Goal: Transaction & Acquisition: Purchase product/service

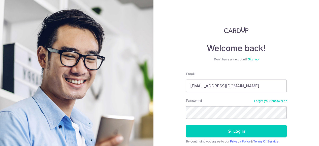
scroll to position [28, 0]
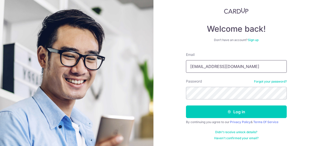
click at [232, 68] on input "ls4ul81@gmail.com" at bounding box center [236, 66] width 101 height 13
type input "mike2mary@gmail.com"
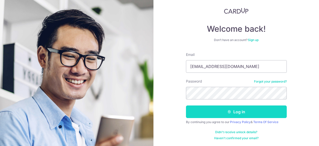
click at [236, 109] on button "Log in" at bounding box center [236, 111] width 101 height 13
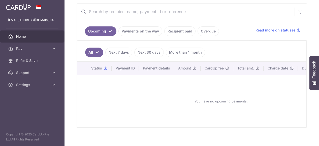
scroll to position [75, 0]
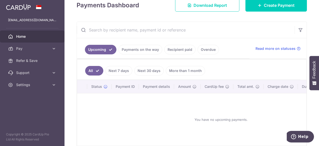
click at [149, 68] on link "Next 30 days" at bounding box center [148, 71] width 29 height 10
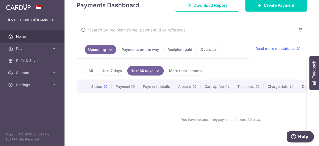
click at [87, 68] on link "All" at bounding box center [90, 71] width 11 height 10
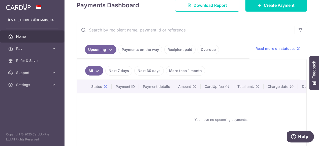
click at [180, 49] on link "Recipient paid" at bounding box center [179, 50] width 31 height 10
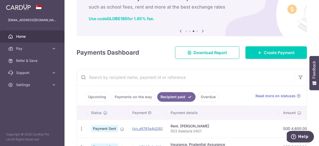
scroll to position [0, 0]
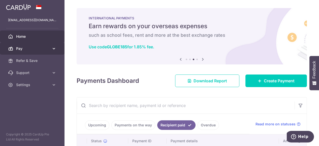
click at [32, 46] on link "Pay" at bounding box center [32, 49] width 64 height 12
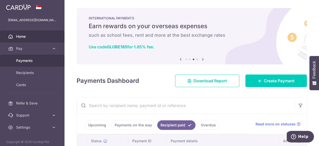
click at [32, 61] on span "Payments" at bounding box center [32, 60] width 33 height 5
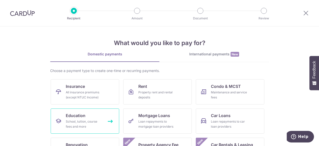
scroll to position [50, 0]
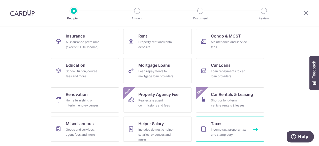
click at [217, 126] on span "Taxes" at bounding box center [217, 124] width 12 height 6
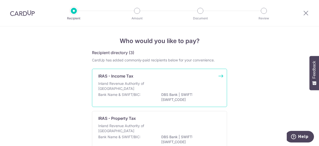
click at [136, 80] on div "IRAS - Income Tax Inland Revenue Authority of [GEOGRAPHIC_DATA] Bank Name & SWI…" at bounding box center [159, 88] width 135 height 38
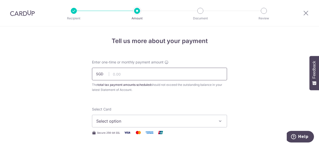
click at [140, 72] on input "text" at bounding box center [159, 74] width 135 height 13
click at [118, 118] on button "Select option" at bounding box center [159, 121] width 135 height 13
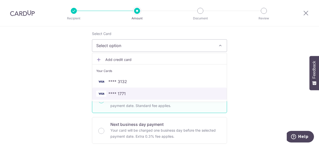
drag, startPoint x: 119, startPoint y: 92, endPoint x: 97, endPoint y: 86, distance: 22.5
click at [119, 92] on span "**** 1771" at bounding box center [116, 94] width 17 height 6
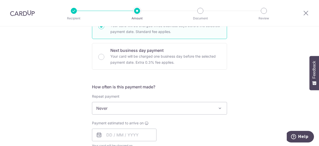
scroll to position [151, 0]
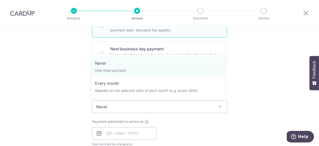
click at [132, 105] on span "Never" at bounding box center [159, 107] width 134 height 12
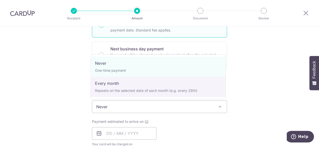
select select "3"
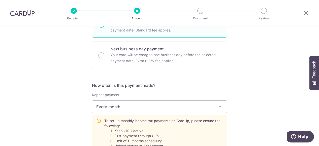
scroll to position [226, 0]
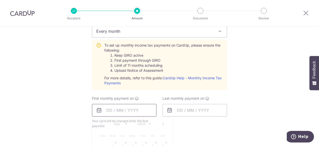
click at [125, 107] on input "text" at bounding box center [124, 110] width 64 height 13
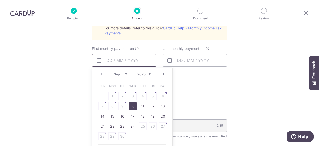
scroll to position [277, 0]
click at [128, 104] on link "10" at bounding box center [132, 106] width 8 height 8
type input "[DATE]"
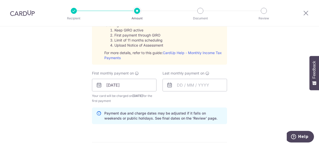
scroll to position [252, 0]
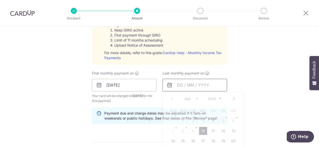
click at [177, 84] on input "text" at bounding box center [194, 85] width 64 height 13
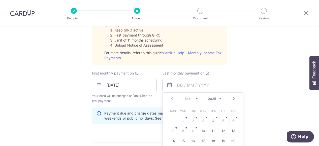
click at [232, 97] on link "Next" at bounding box center [234, 99] width 6 height 6
click at [231, 96] on link "Next" at bounding box center [234, 99] width 6 height 6
click at [181, 129] on link "8" at bounding box center [183, 131] width 8 height 8
type input "08/12/2025"
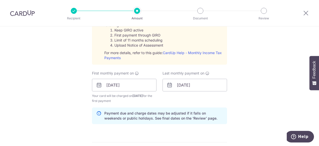
click at [62, 99] on div "Tell us more about your payment Enter one-time or monthly payment amount SGD Th…" at bounding box center [159, 47] width 319 height 545
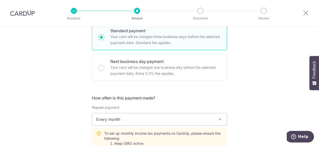
scroll to position [176, 0]
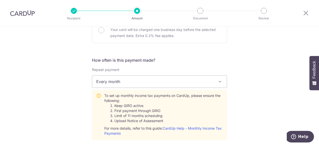
click at [115, 79] on span "Every month" at bounding box center [159, 81] width 134 height 12
click at [34, 64] on div "Tell us more about your payment Enter one-time or monthly payment amount SGD Th…" at bounding box center [159, 122] width 319 height 545
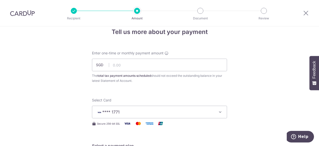
scroll to position [0, 0]
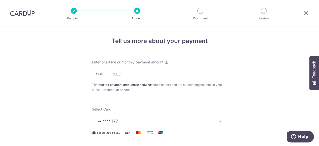
click at [135, 75] on input "text" at bounding box center [159, 74] width 135 height 13
type input "8,466.46"
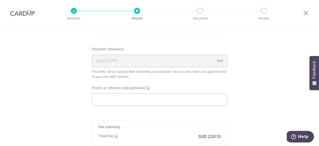
scroll to position [359, 0]
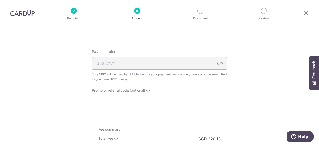
click at [167, 107] on input "Promo or referral code (optional)" at bounding box center [159, 102] width 135 height 13
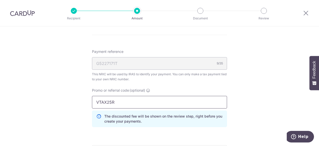
type input "VTAX25R"
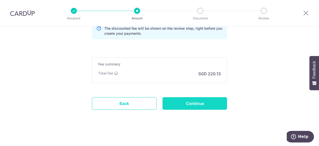
click at [202, 100] on input "Continue" at bounding box center [194, 103] width 64 height 13
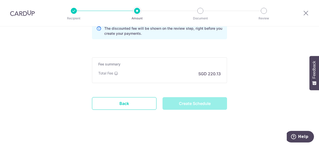
type input "Create Schedule"
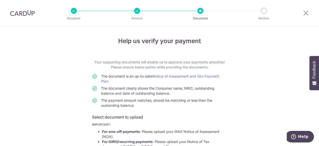
scroll to position [110, 0]
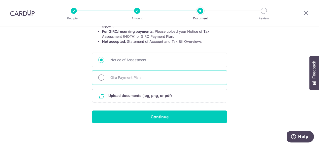
click at [101, 76] on input "Giro Payment Plan" at bounding box center [101, 77] width 6 height 6
radio input "true"
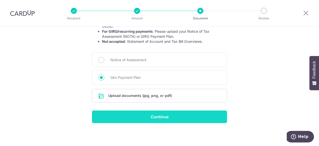
click at [158, 119] on input "Continue" at bounding box center [159, 116] width 135 height 13
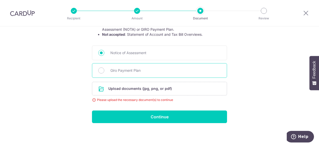
click at [123, 70] on span "Giro Payment Plan" at bounding box center [165, 70] width 110 height 6
click at [104, 70] on input "Giro Payment Plan" at bounding box center [101, 70] width 6 height 6
radio input "true"
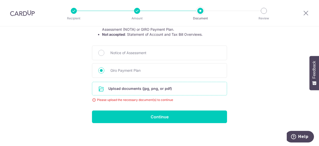
click at [134, 88] on input "file" at bounding box center [159, 88] width 134 height 13
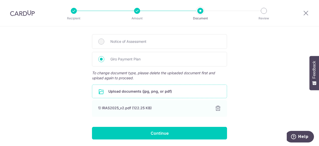
scroll to position [129, 0]
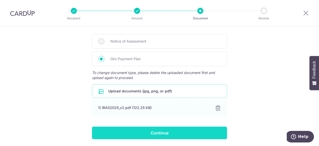
click at [150, 128] on input "Continue" at bounding box center [159, 133] width 135 height 13
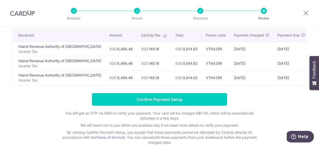
scroll to position [35, 0]
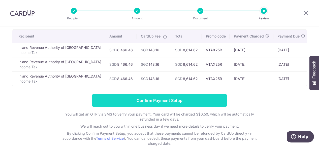
click at [178, 102] on input "Confirm Payment Setup" at bounding box center [159, 100] width 135 height 13
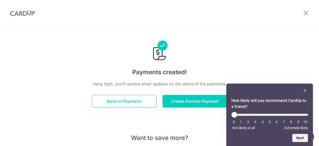
click at [118, 101] on button "Back to Payments" at bounding box center [124, 101] width 64 height 13
